Goal: Transaction & Acquisition: Obtain resource

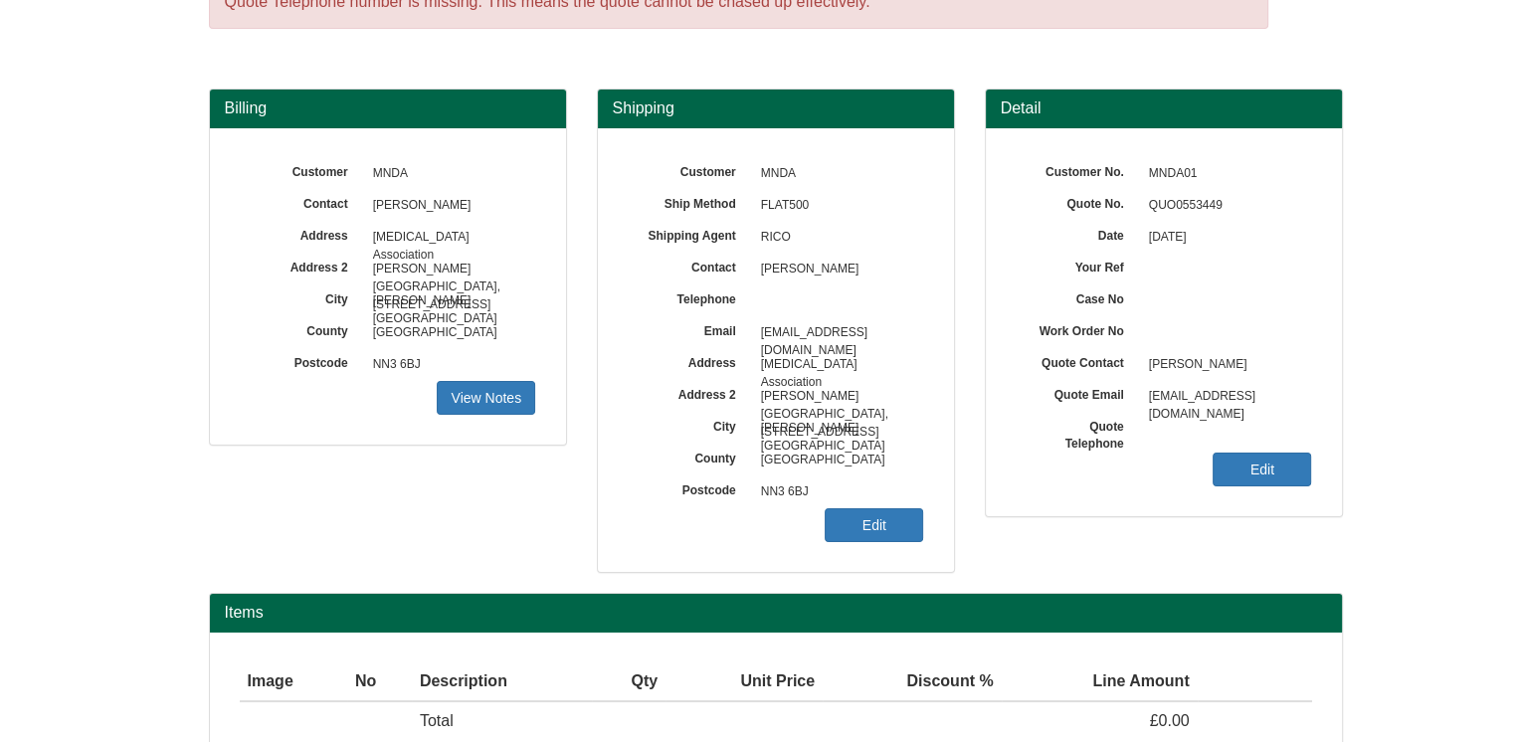
scroll to position [223, 0]
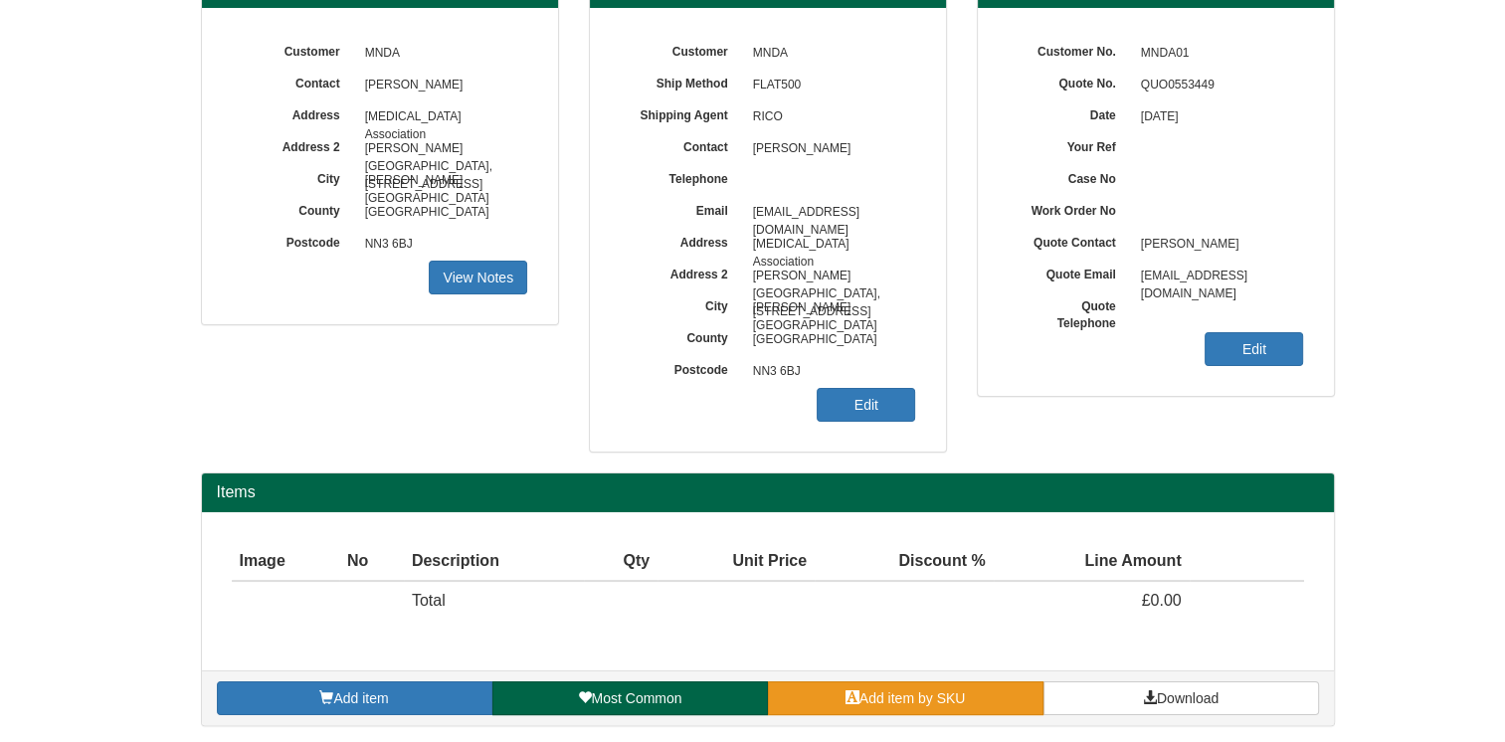
click at [902, 695] on span "Add item by SKU" at bounding box center [912, 698] width 106 height 16
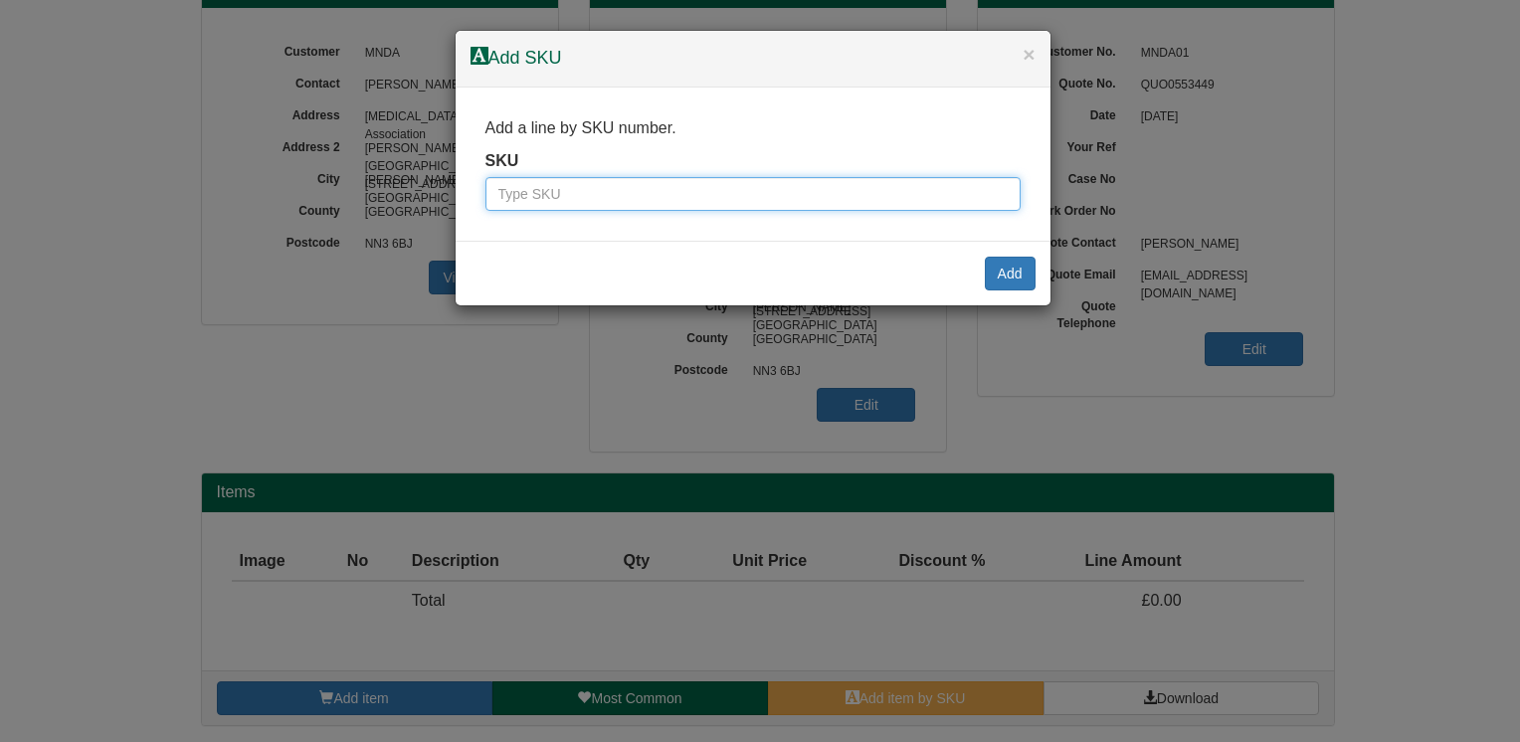
paste input "4700104"
type input "4700104"
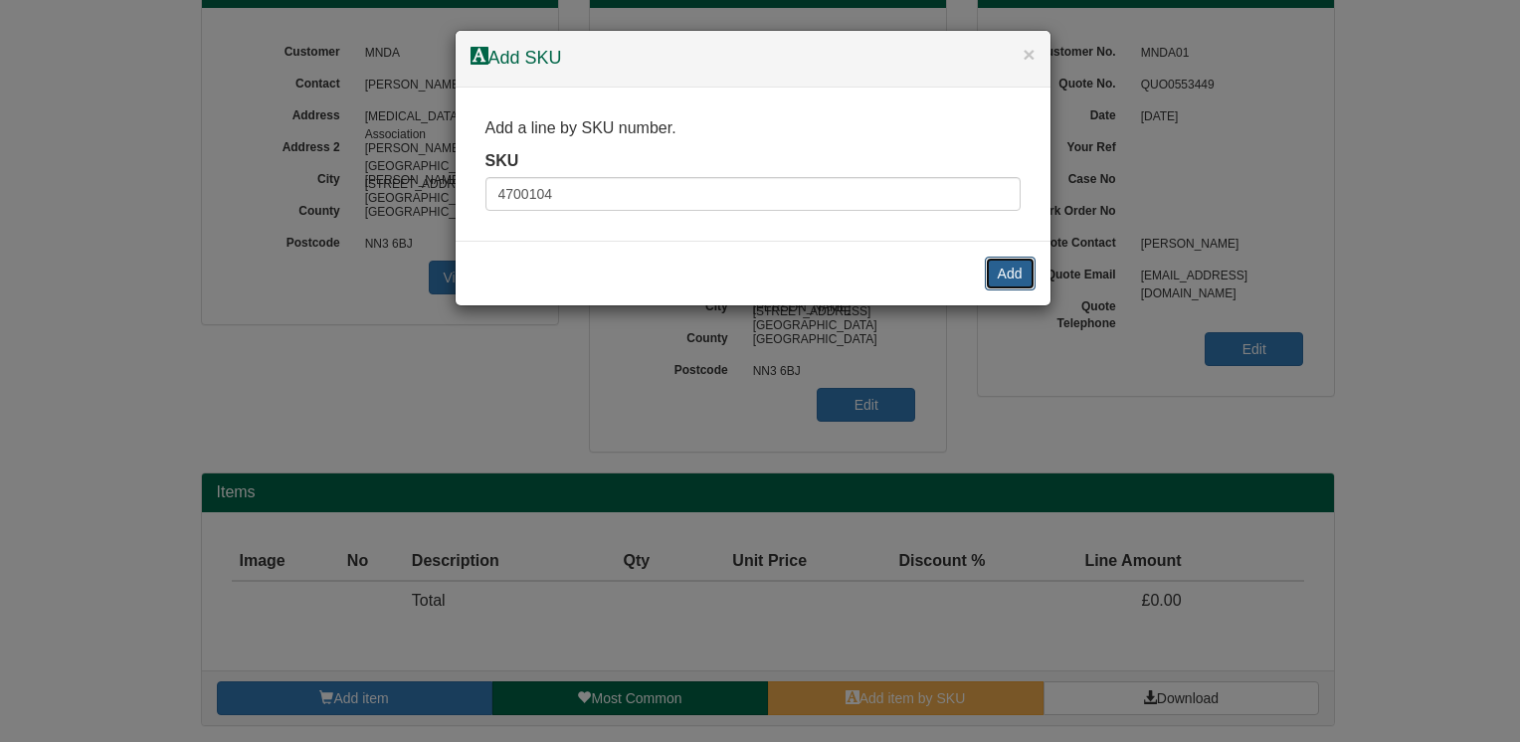
click at [997, 276] on button "Add" at bounding box center [1010, 274] width 51 height 34
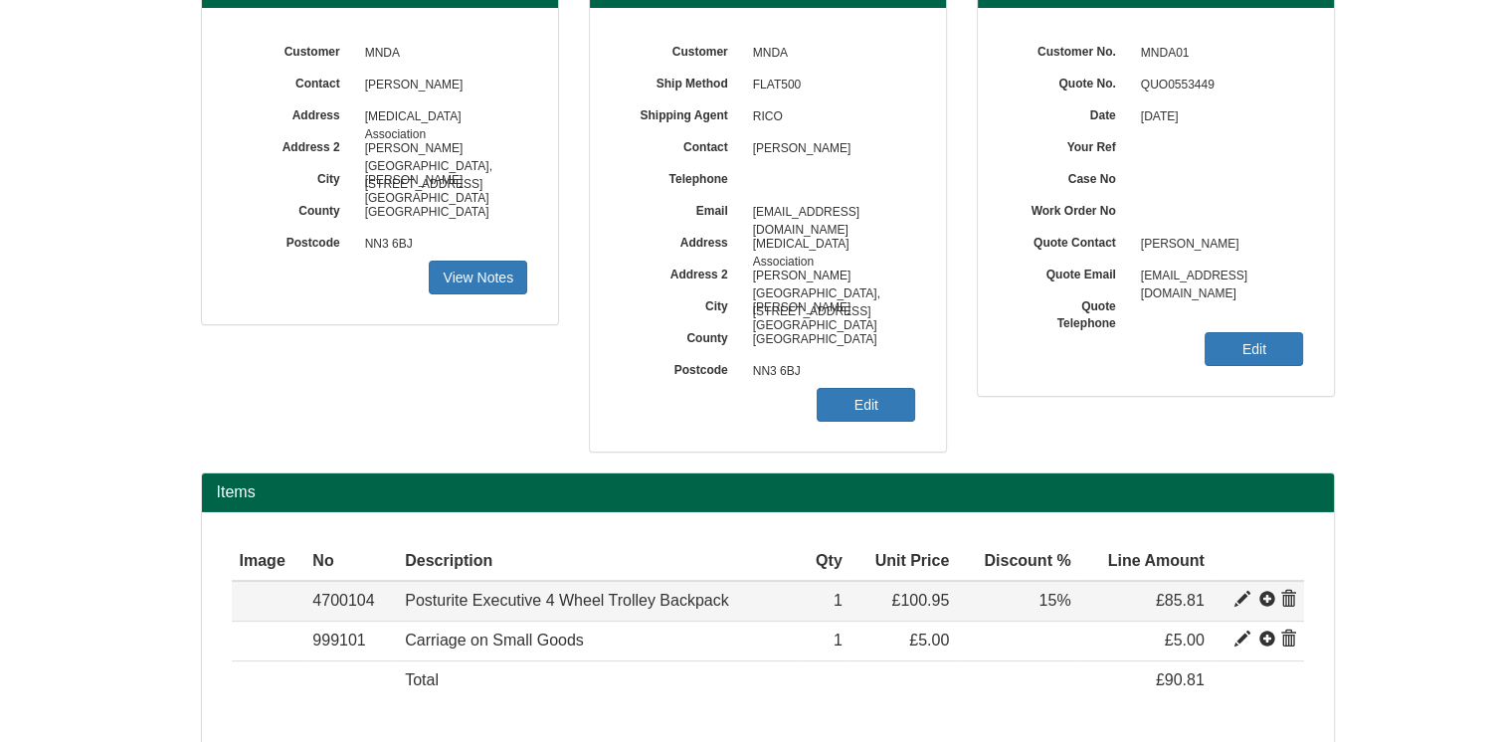
click at [1245, 596] on span at bounding box center [1242, 600] width 16 height 16
type input "Posturite Executive 4 Wheel Trolley Backpack"
type input "Black"
type input "35.60"
type input "100.95"
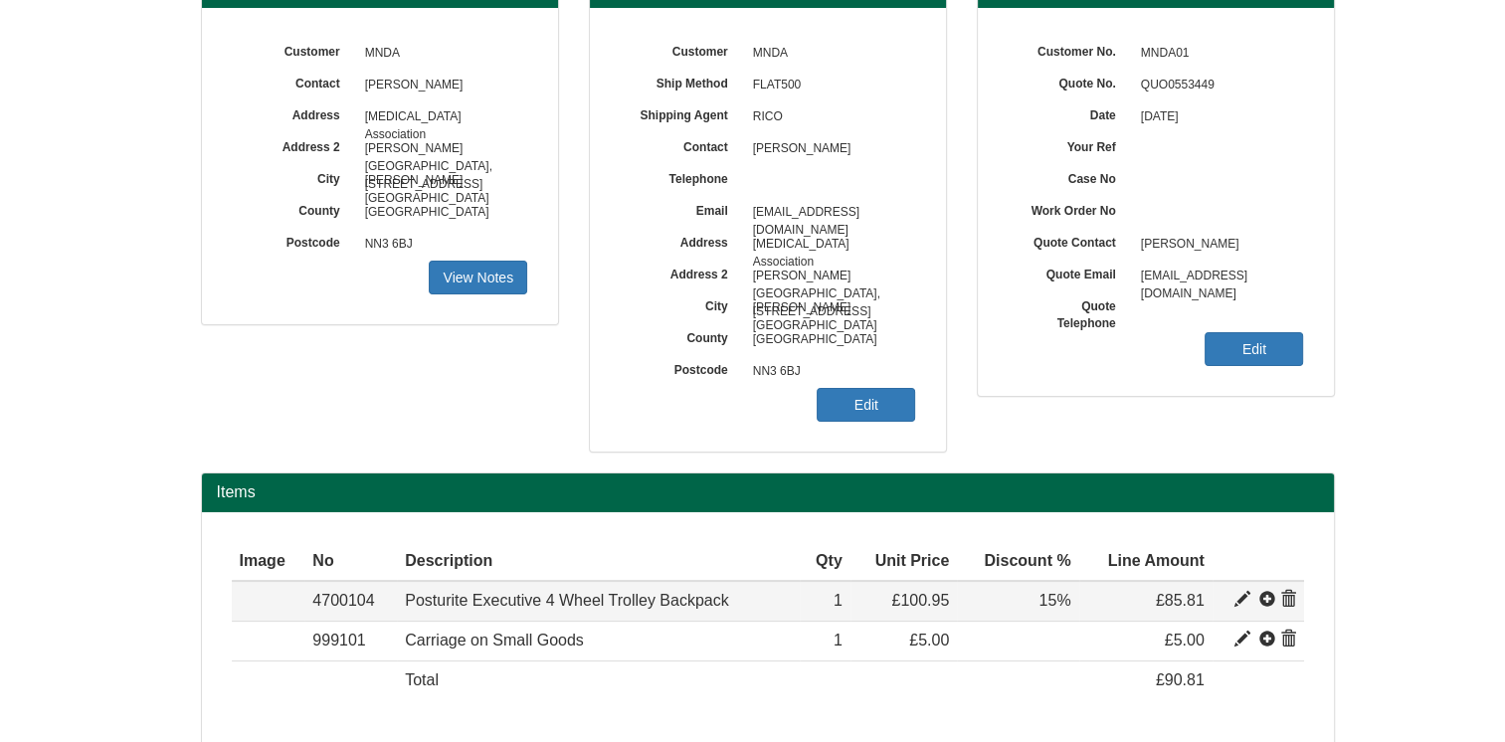
type input "100.95"
type input "1"
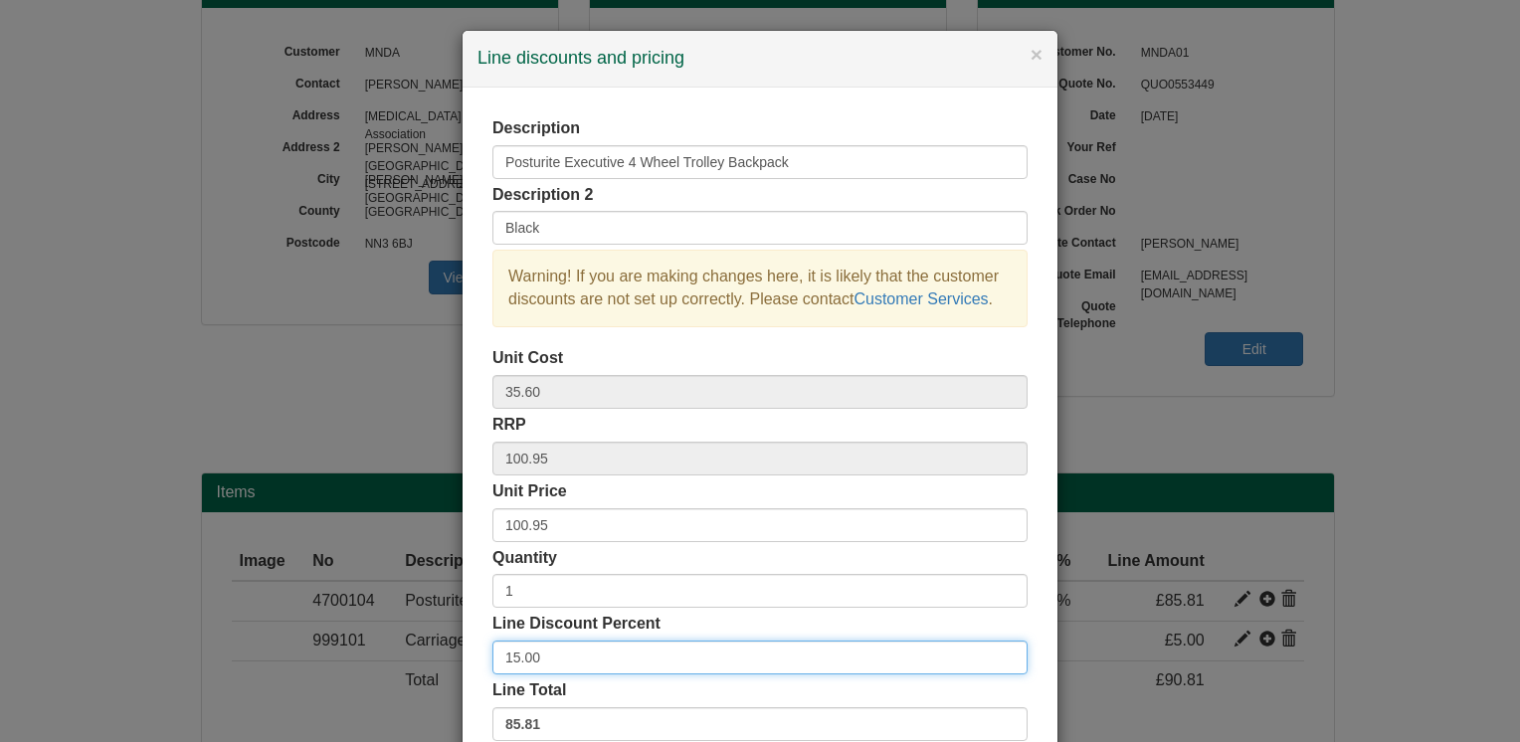
drag, startPoint x: 562, startPoint y: 656, endPoint x: 491, endPoint y: 663, distance: 71.0
click at [494, 663] on input "15.00" at bounding box center [759, 657] width 535 height 34
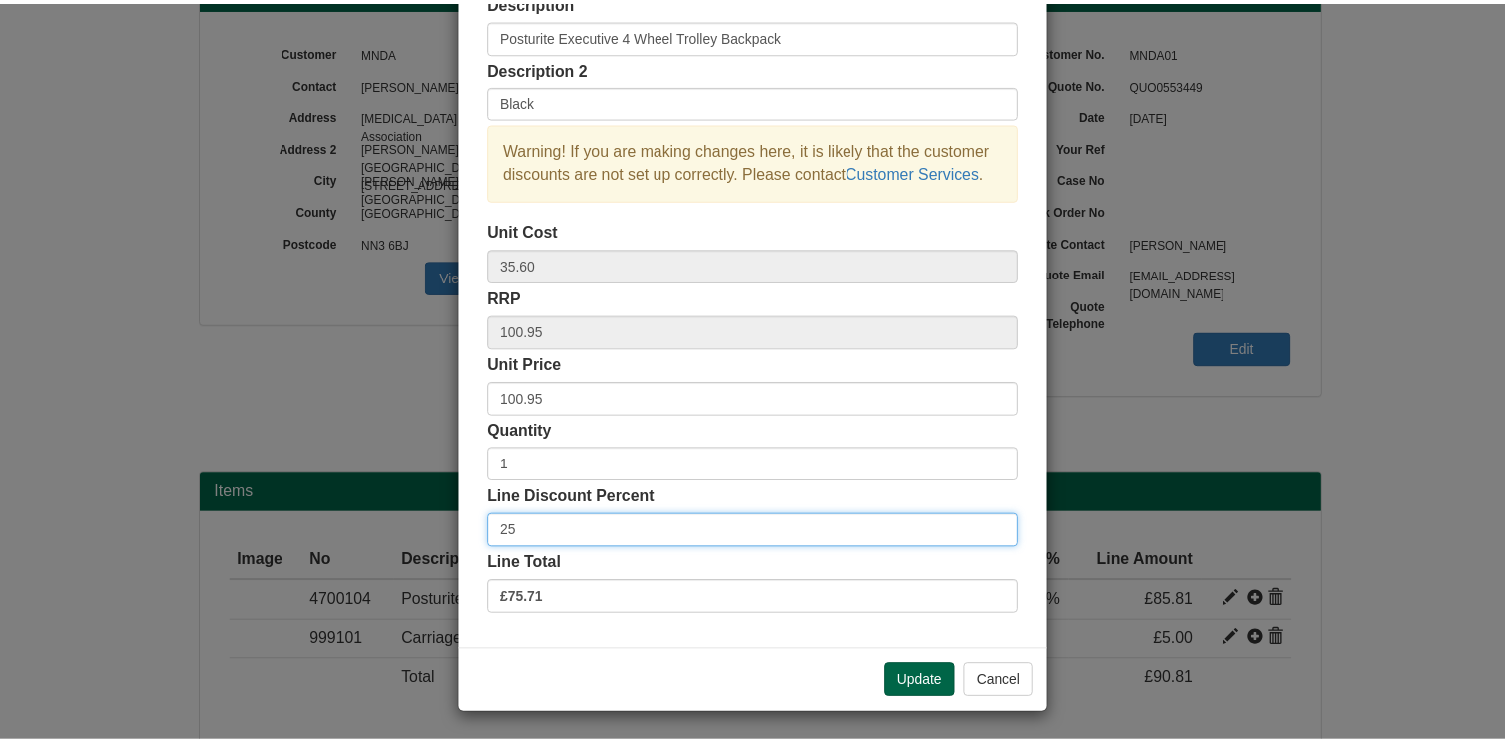
scroll to position [127, 0]
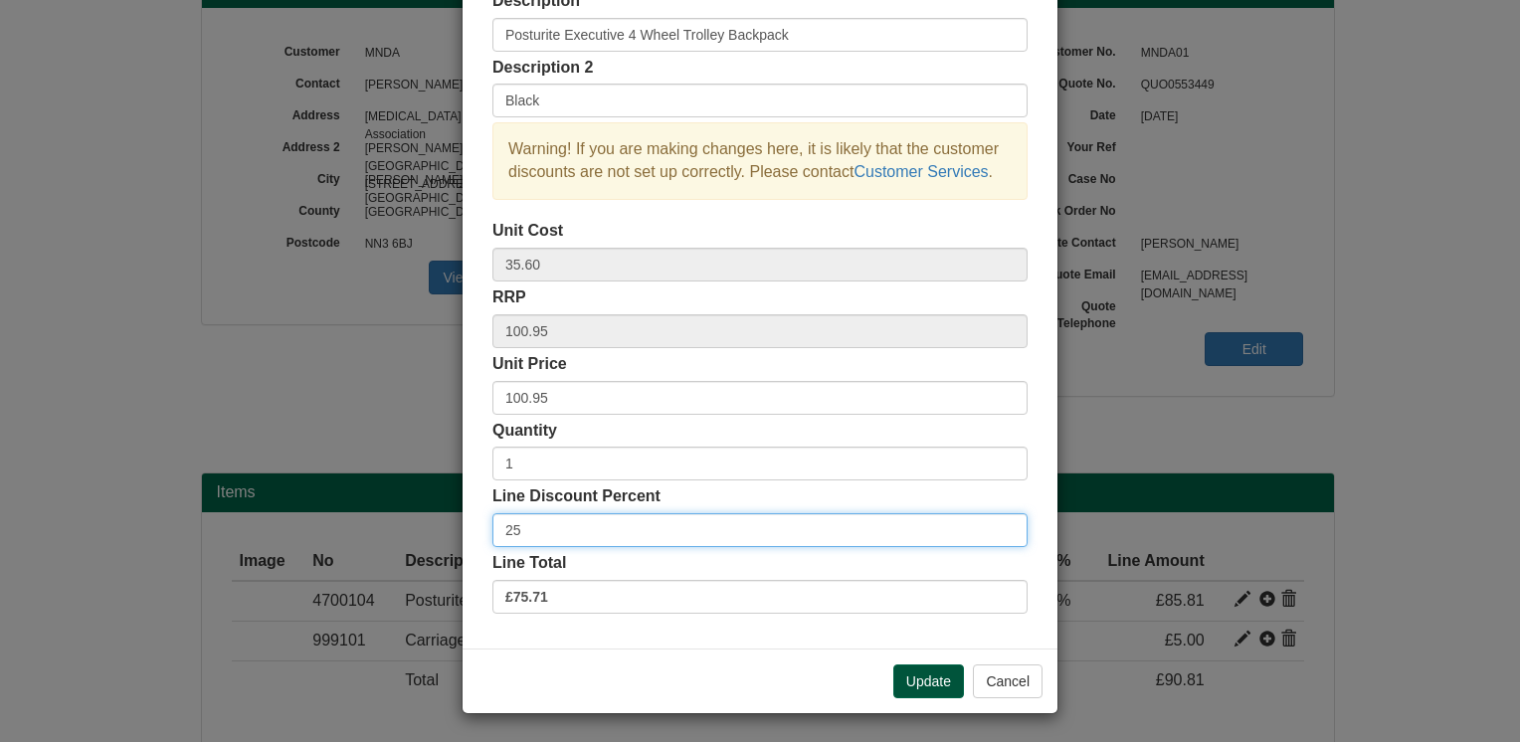
type input "25"
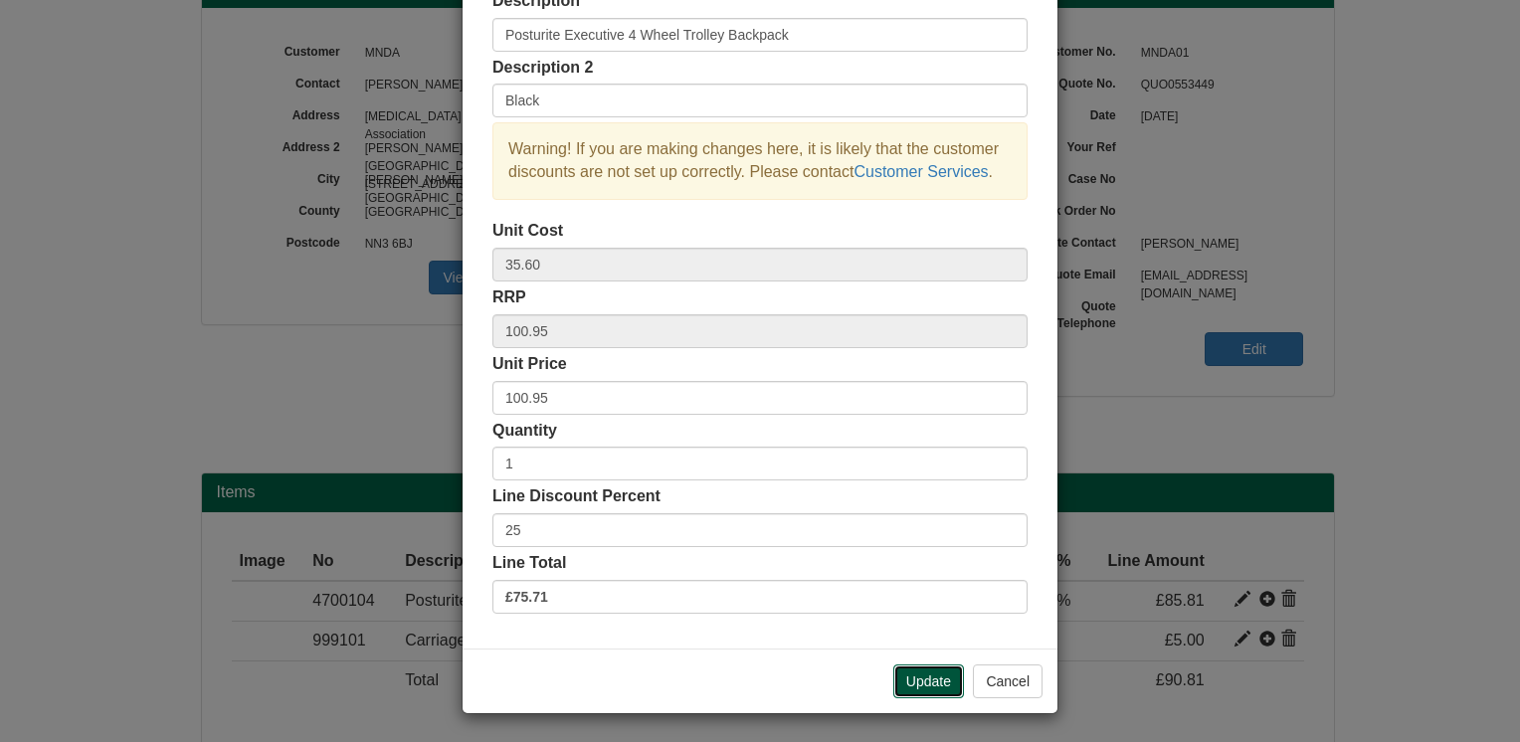
click at [910, 685] on button "Update" at bounding box center [928, 681] width 71 height 34
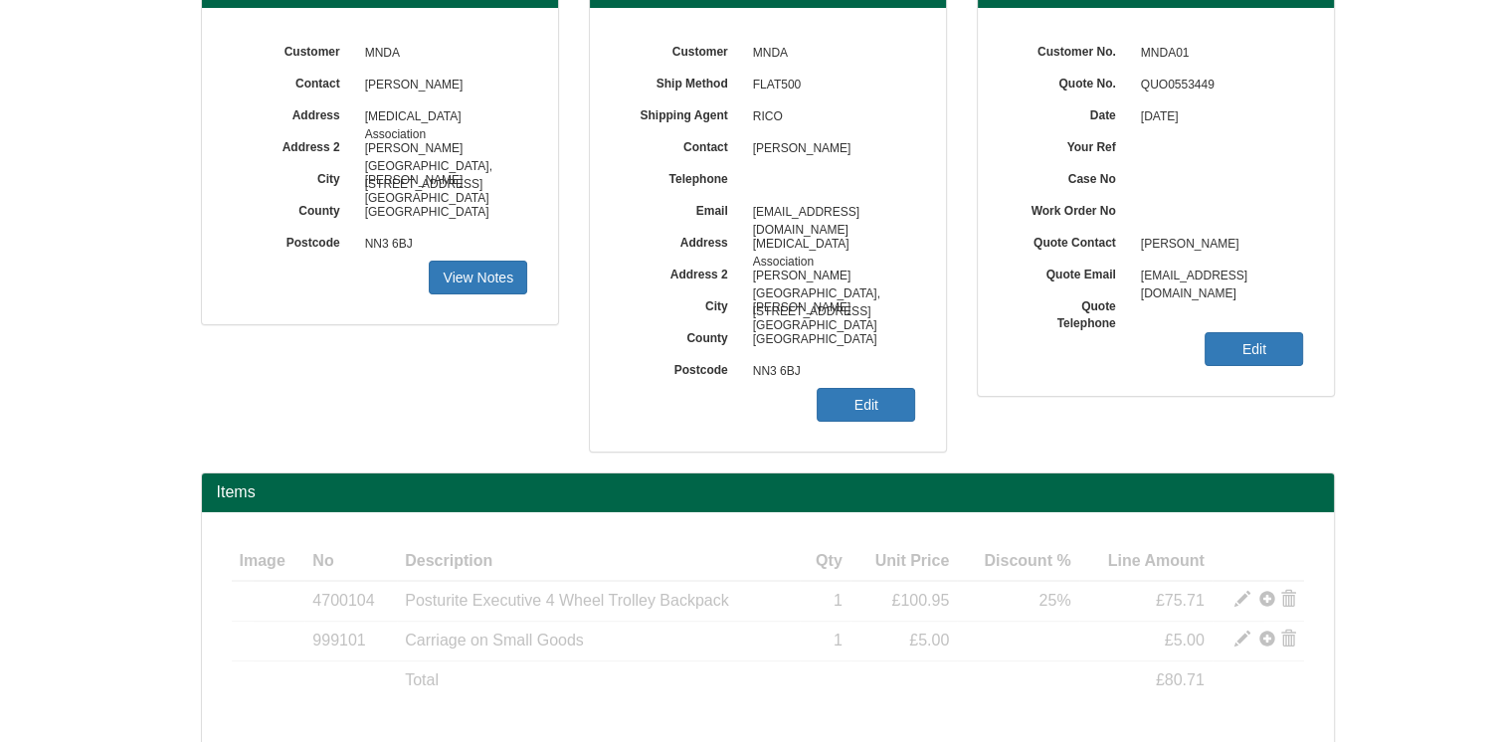
scroll to position [302, 0]
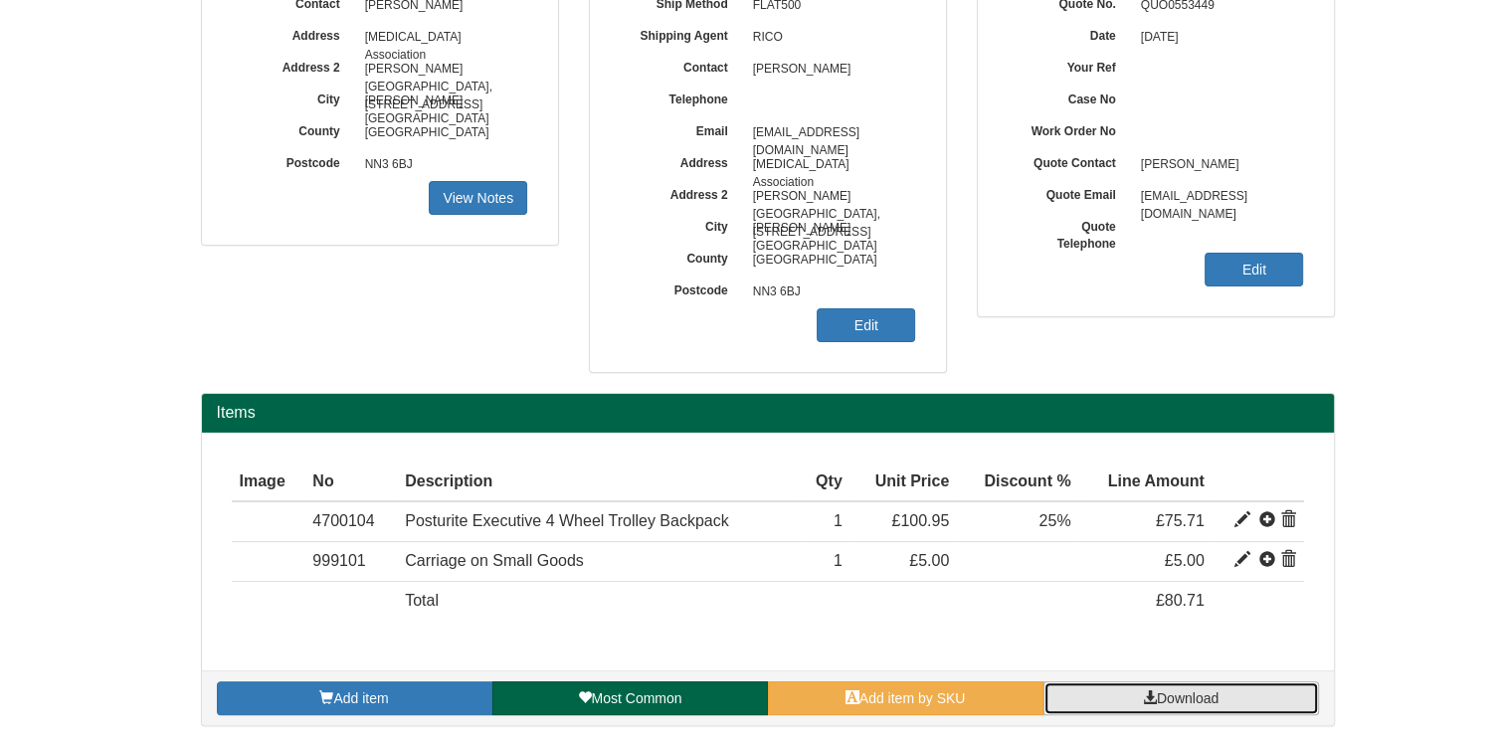
click at [1186, 698] on span "Download" at bounding box center [1188, 698] width 62 height 16
